Goal: Task Accomplishment & Management: Use online tool/utility

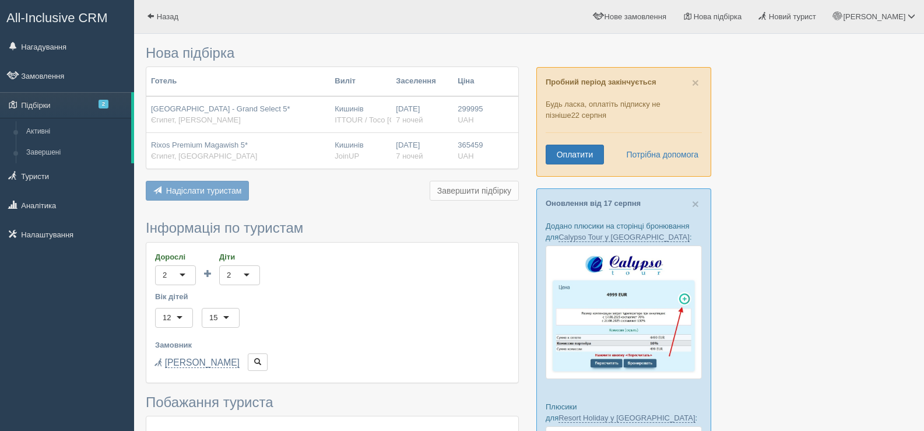
drag, startPoint x: 843, startPoint y: 196, endPoint x: 862, endPoint y: 180, distance: 24.8
type input "160400"
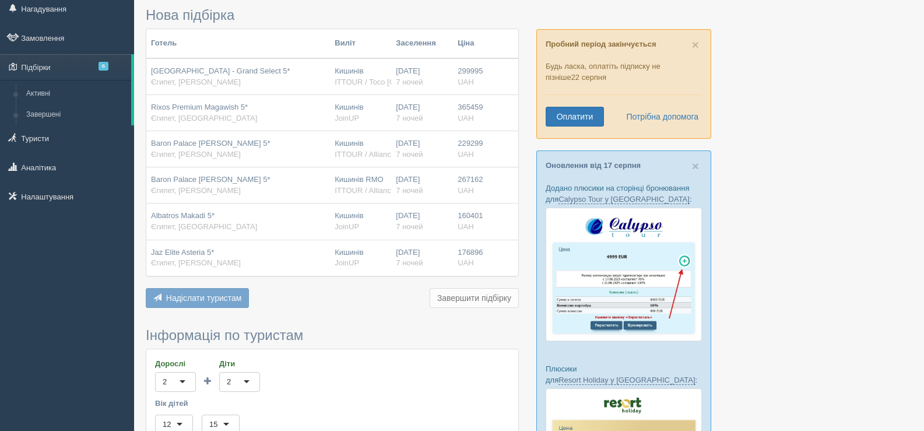
scroll to position [58, 0]
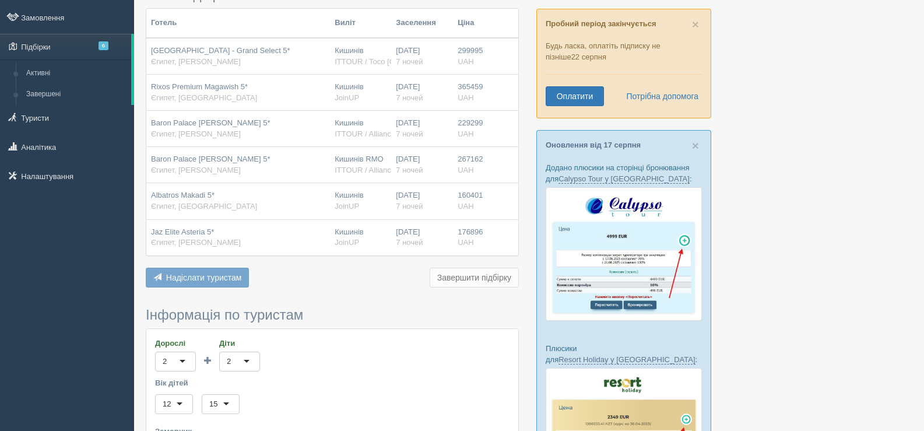
click at [464, 283] on button "Завершити підбірку" at bounding box center [473, 277] width 89 height 20
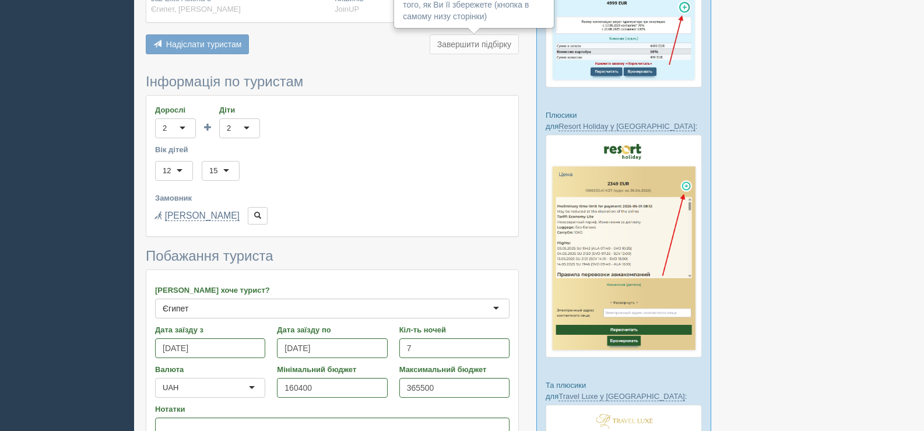
scroll to position [458, 0]
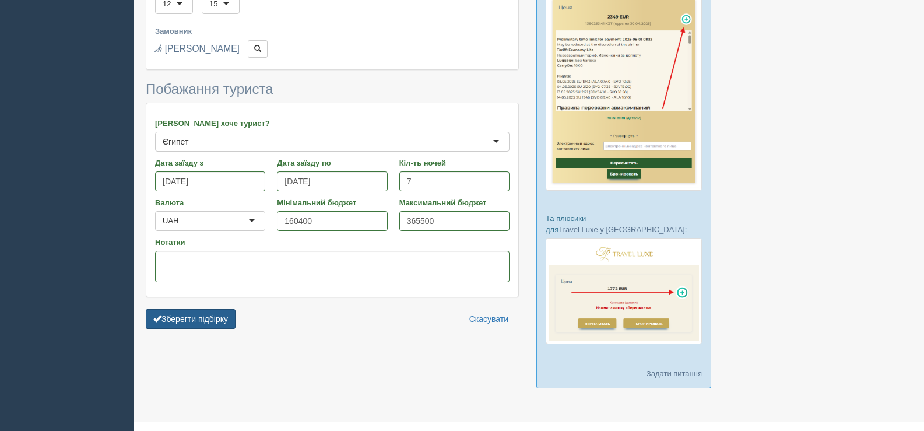
click at [175, 319] on button "Зберегти підбірку" at bounding box center [191, 319] width 90 height 20
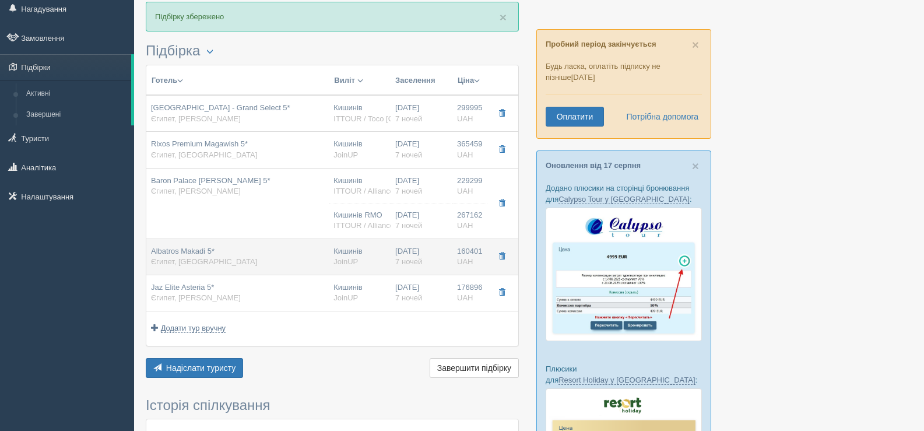
scroll to position [58, 0]
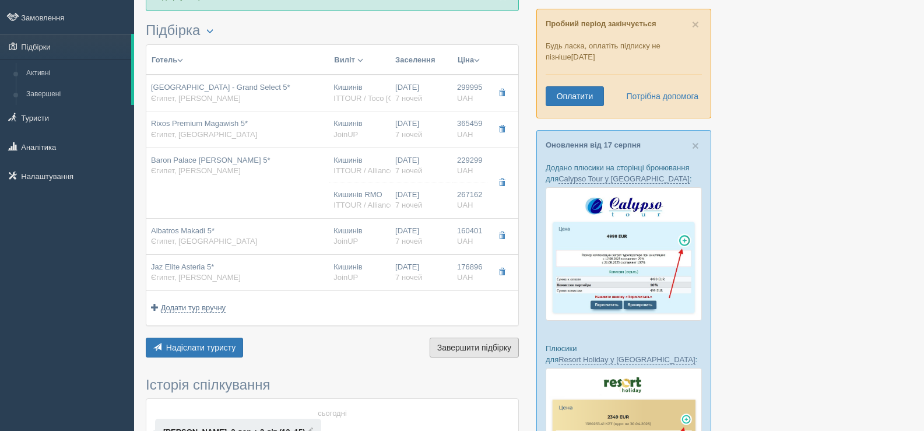
click at [468, 351] on span "Завершити підбірку" at bounding box center [474, 347] width 74 height 9
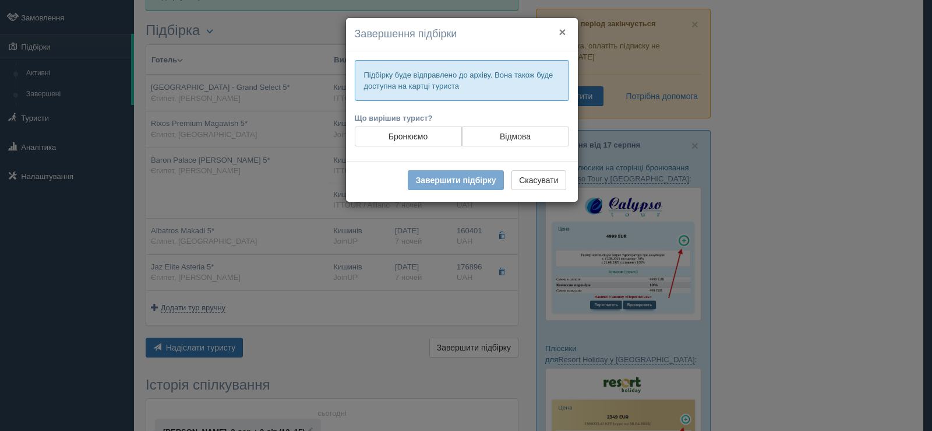
click at [563, 29] on button "×" at bounding box center [562, 32] width 7 height 12
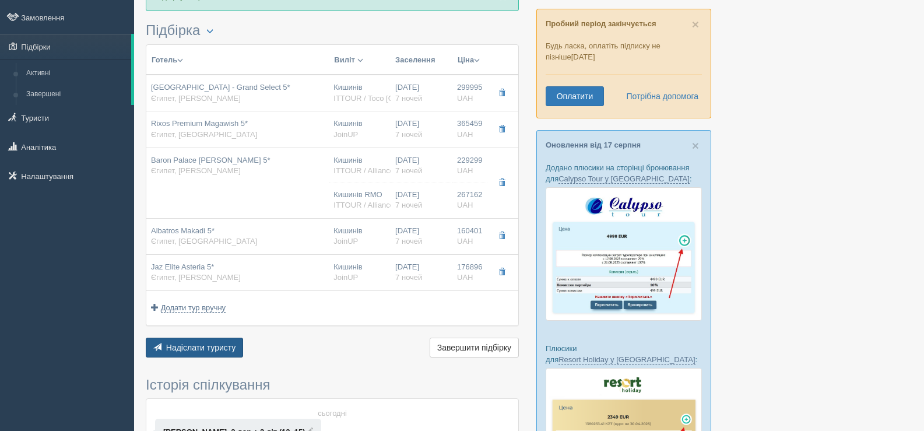
click at [207, 343] on span "Надіслати туристу" at bounding box center [201, 347] width 70 height 9
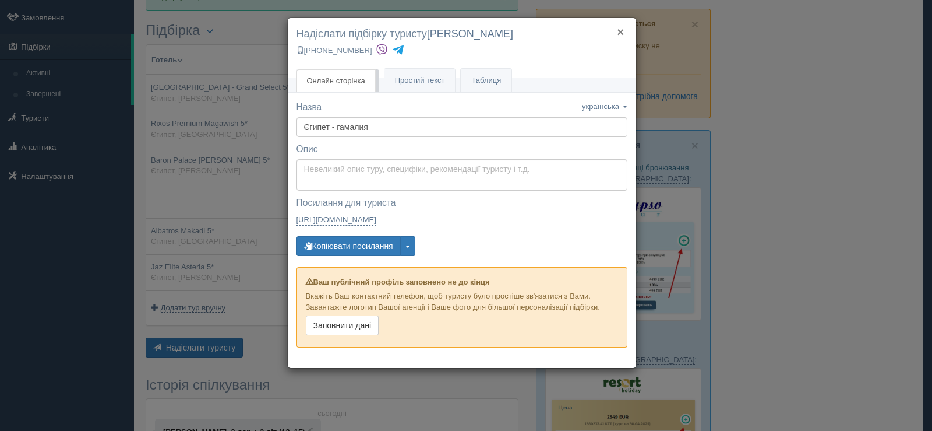
click at [622, 33] on button "×" at bounding box center [620, 32] width 7 height 12
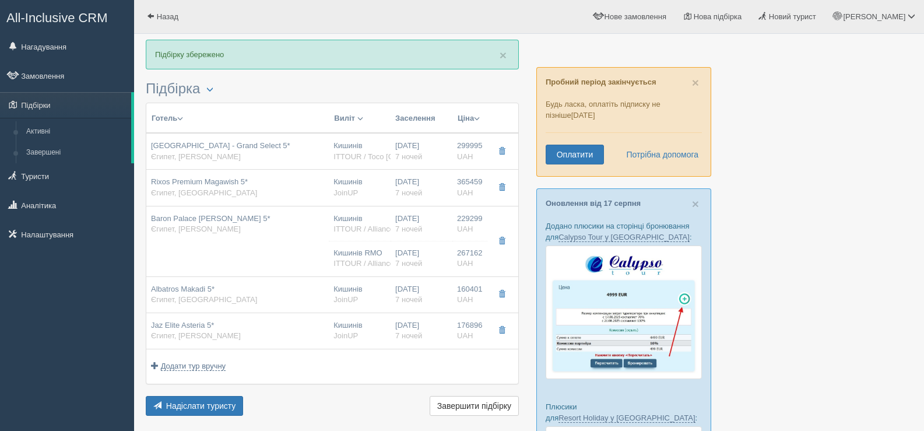
scroll to position [0, 0]
